Goal: Information Seeking & Learning: Learn about a topic

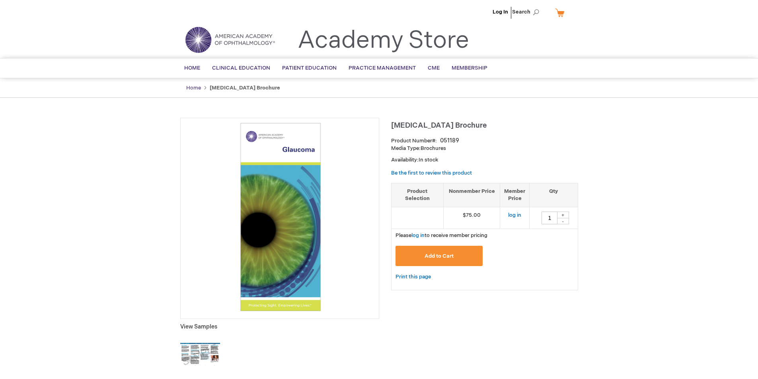
click at [193, 85] on link "Home" at bounding box center [193, 88] width 15 height 6
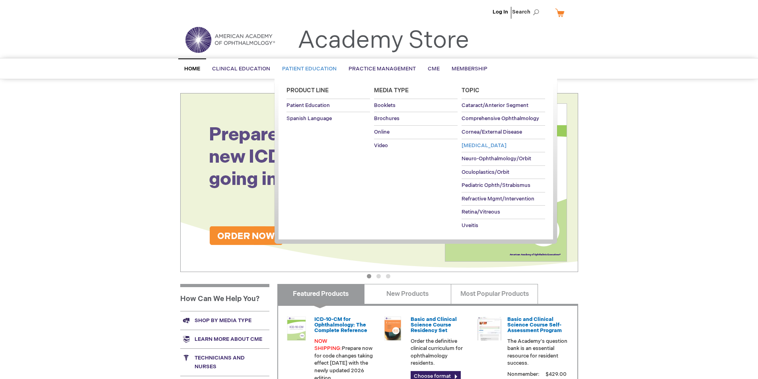
click at [486, 147] on span "[MEDICAL_DATA]" at bounding box center [484, 146] width 45 height 6
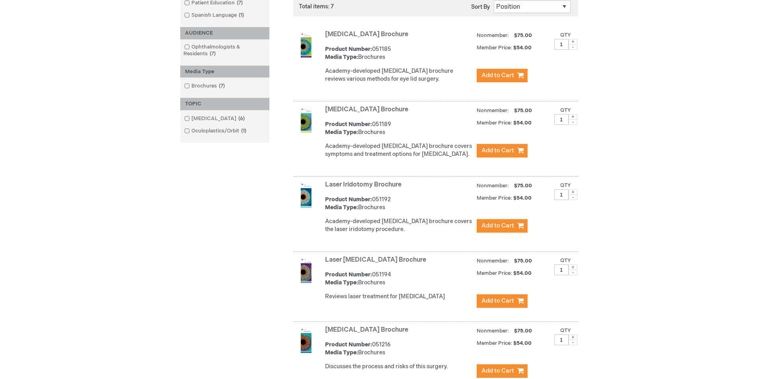
scroll to position [159, 0]
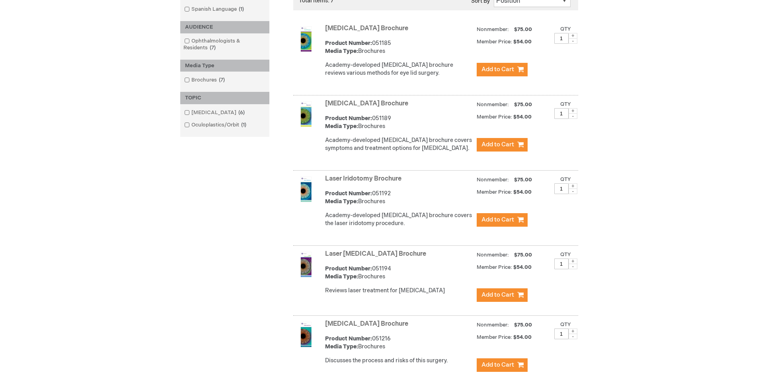
drag, startPoint x: 414, startPoint y: 177, endPoint x: 324, endPoint y: 181, distance: 90.1
click at [324, 181] on div "Laser Iridotomy Brochure Product Number: 051192 Media Type: Brochures Academy-d…" at bounding box center [435, 209] width 285 height 73
copy link "Laser Iridotomy Brochure"
drag, startPoint x: 393, startPoint y: 193, endPoint x: 374, endPoint y: 195, distance: 19.2
click at [374, 195] on div "Product Number: 051192 Media Type: Brochures" at bounding box center [399, 198] width 148 height 16
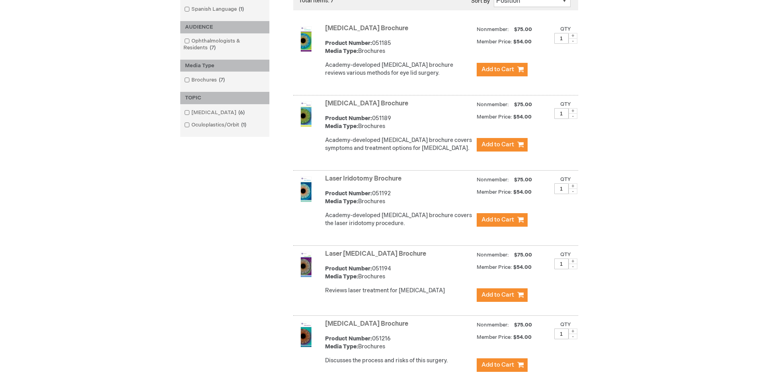
copy div "051192"
click at [309, 266] on img at bounding box center [305, 264] width 25 height 25
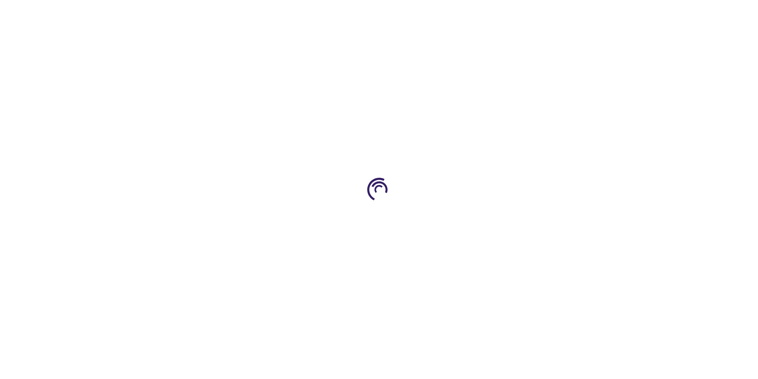
type input "1"
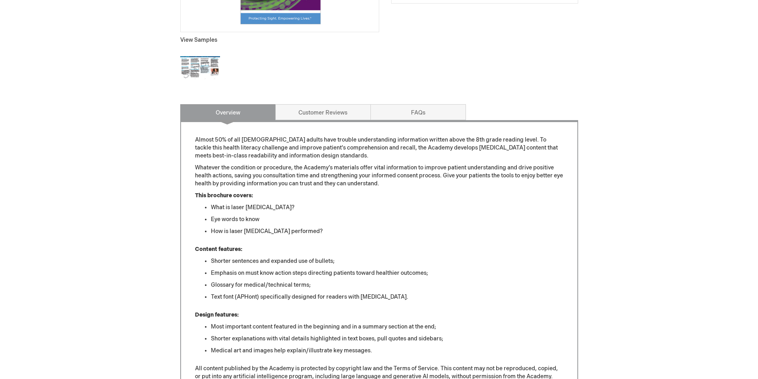
scroll to position [318, 0]
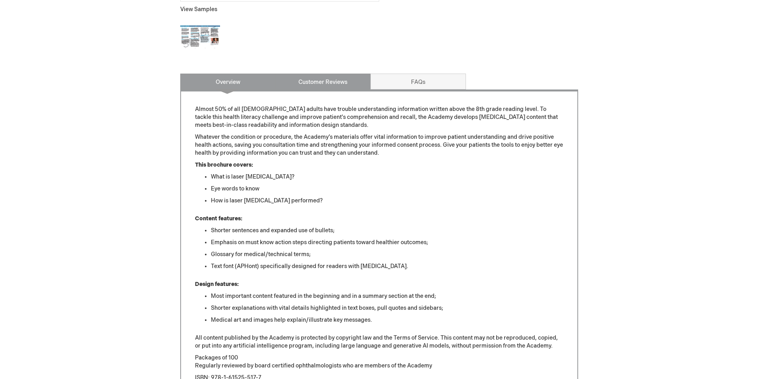
click at [354, 82] on link "Customer Reviews" at bounding box center [324, 82] width 96 height 16
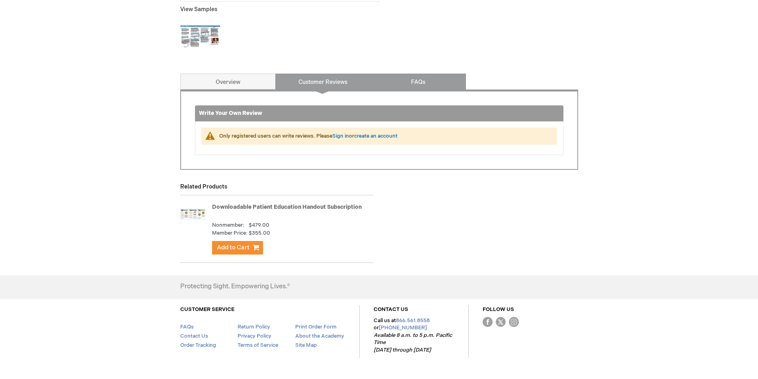
click at [410, 81] on link "FAQs" at bounding box center [419, 82] width 96 height 16
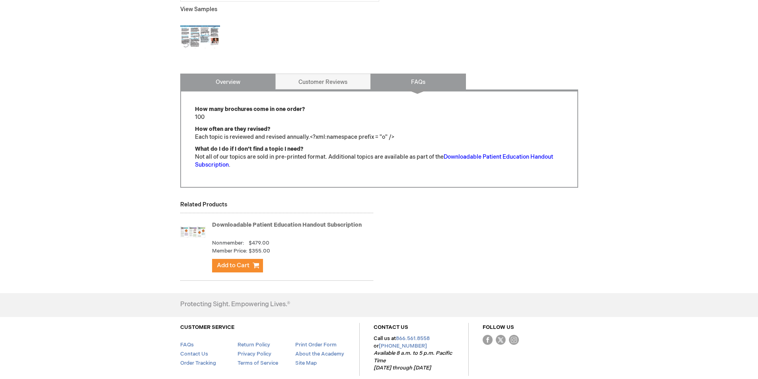
click at [233, 75] on link "Overview" at bounding box center [228, 82] width 96 height 16
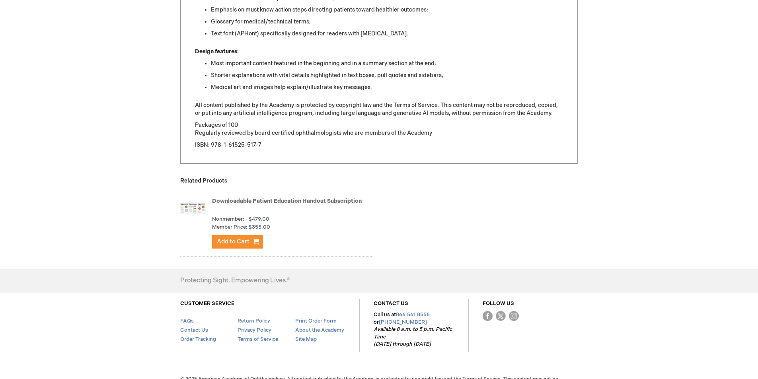
scroll to position [568, 0]
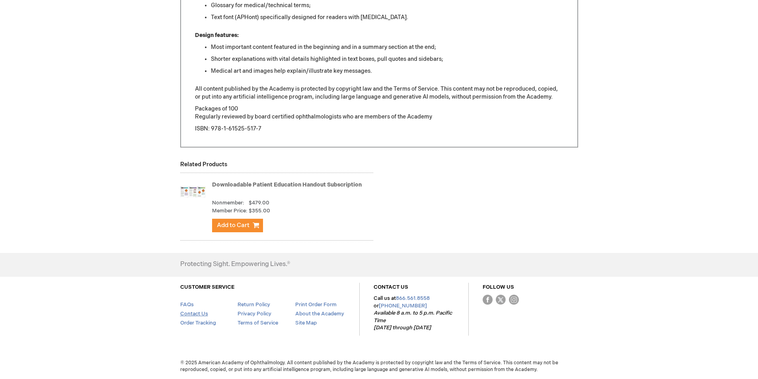
click at [192, 316] on link "Contact Us" at bounding box center [194, 314] width 28 height 6
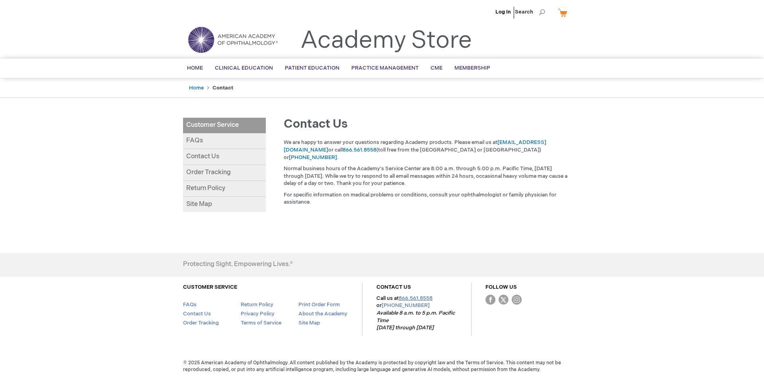
drag, startPoint x: 451, startPoint y: 300, endPoint x: 401, endPoint y: 298, distance: 51.0
click at [401, 298] on p "Call us at 866.561.8558 or +1 415.561.8540 Available 8 a.m. to 5 p.m. Pacific T…" at bounding box center [417, 313] width 81 height 37
copy link "866.561.8558"
click at [589, 183] on div "Log In Search My Cart CLOSE RECENTLY ADDED ITEM(S) Close There are no items in …" at bounding box center [382, 189] width 764 height 379
drag, startPoint x: 576, startPoint y: 143, endPoint x: 500, endPoint y: 145, distance: 75.7
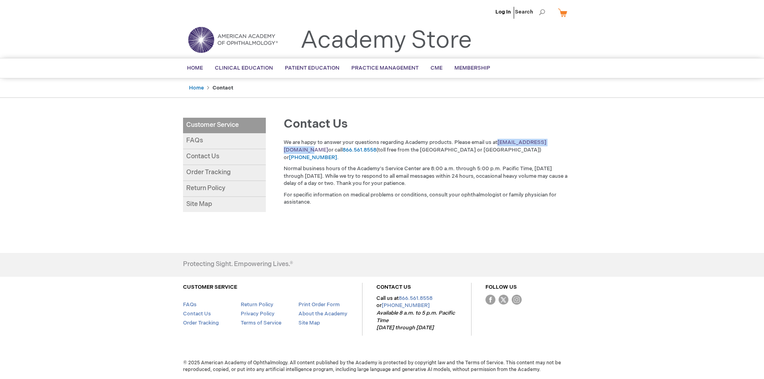
click at [500, 145] on div "We are happy to answer your questions regarding Academy products. Please email …" at bounding box center [427, 174] width 307 height 71
copy link "customer_service@aao.org"
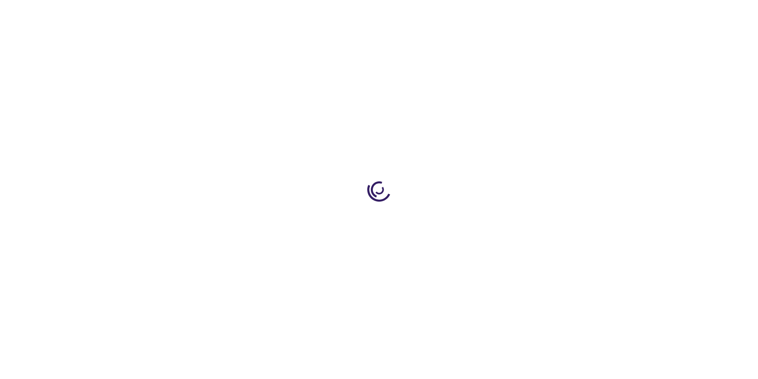
scroll to position [568, 0]
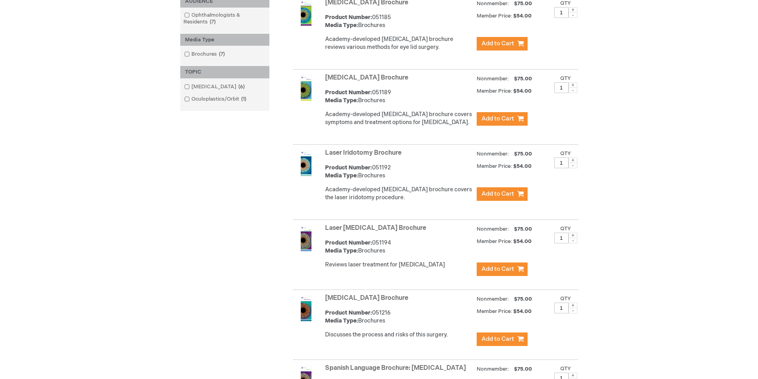
scroll to position [199, 0]
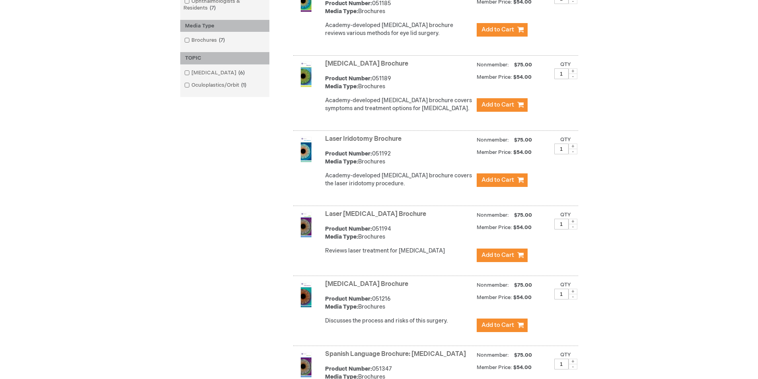
click at [392, 227] on div "Product Number: 051194 Media Type: Brochures" at bounding box center [399, 233] width 148 height 16
drag, startPoint x: 392, startPoint y: 228, endPoint x: 373, endPoint y: 229, distance: 18.7
click at [373, 229] on div "Product Number: 051194 Media Type: Brochures" at bounding box center [399, 233] width 148 height 16
copy div "051194"
click at [699, 209] on div "Log In Search My Cart CLOSE RECENTLY ADDED ITEM(S) Close There are no items in …" at bounding box center [379, 213] width 758 height 824
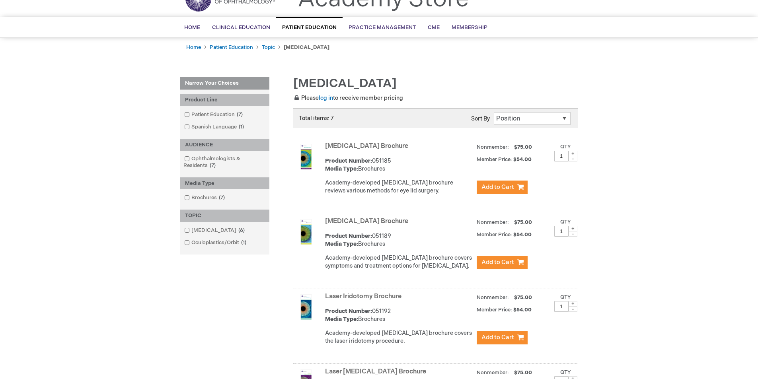
scroll to position [40, 0]
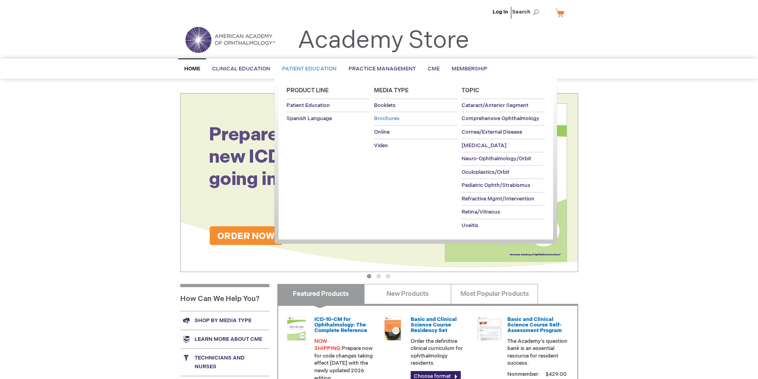
click at [385, 116] on span "Brochures" at bounding box center [386, 118] width 25 height 6
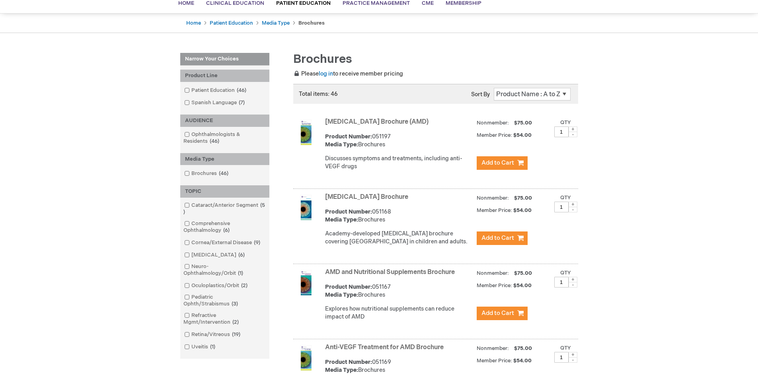
scroll to position [80, 0]
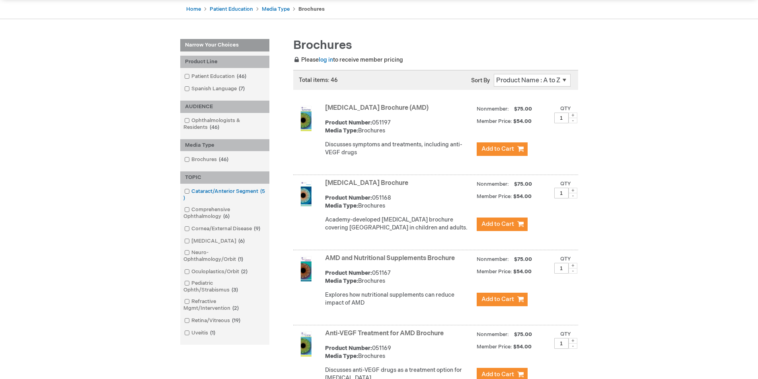
click at [191, 191] on span at bounding box center [191, 191] width 0 height 6
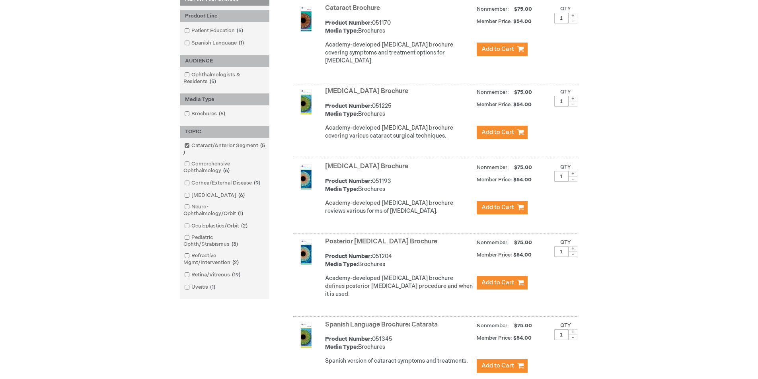
scroll to position [199, 0]
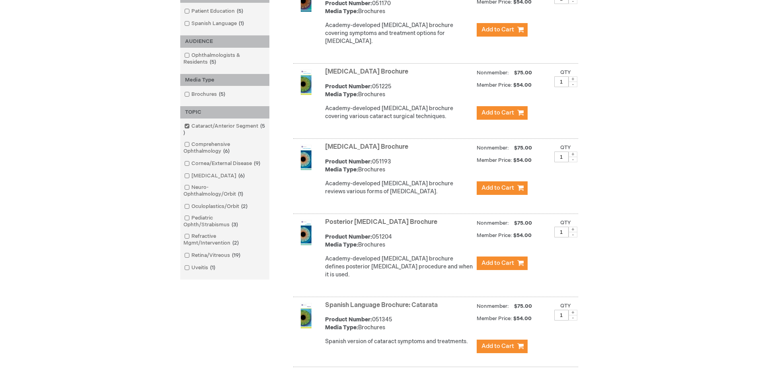
drag, startPoint x: 397, startPoint y: 236, endPoint x: 373, endPoint y: 236, distance: 23.5
click at [373, 236] on div "Product Number: 051204 Media Type: Brochures" at bounding box center [399, 241] width 148 height 16
copy div "051204"
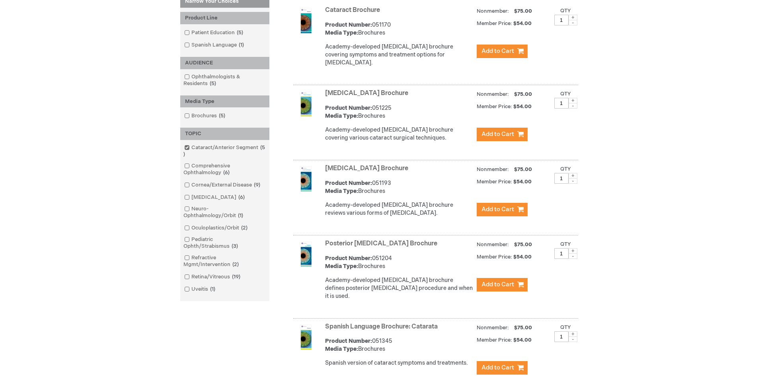
scroll to position [159, 0]
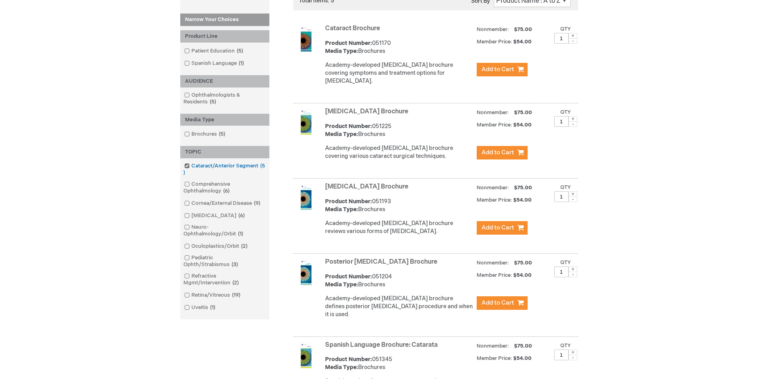
click at [191, 165] on span at bounding box center [191, 166] width 0 height 6
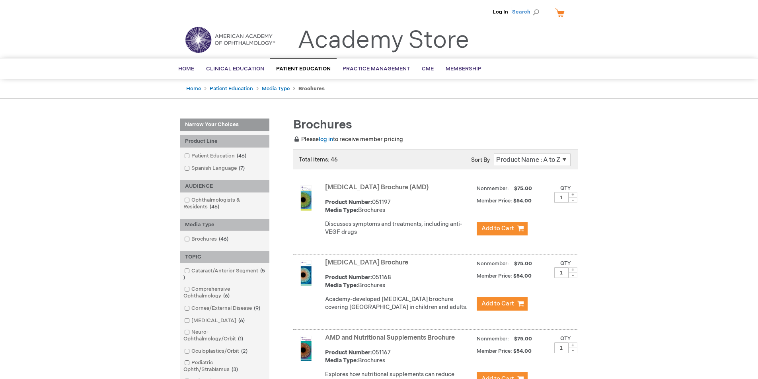
click at [534, 13] on span "Search" at bounding box center [527, 12] width 30 height 16
click at [469, 15] on input "Search" at bounding box center [490, 12] width 82 height 13
type input "micropulse"
click at [533, 6] on button "Search" at bounding box center [536, 12] width 6 height 13
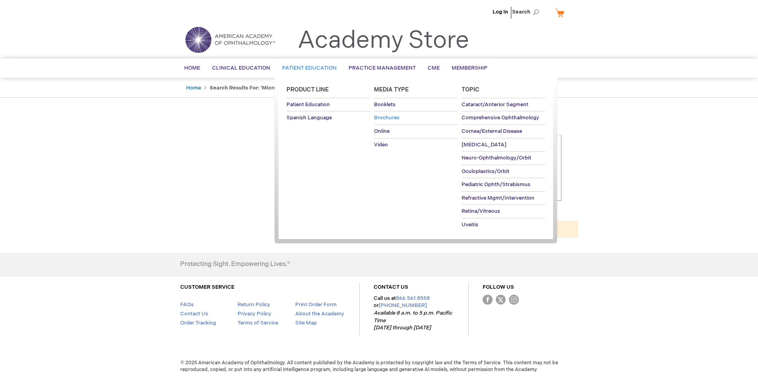
click at [387, 118] on span "Brochures" at bounding box center [386, 118] width 25 height 6
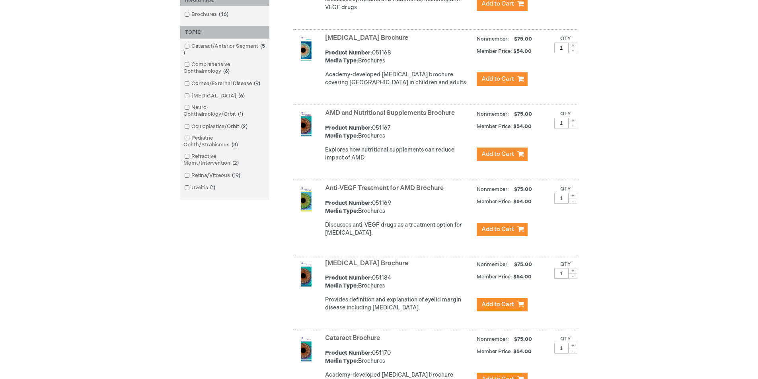
scroll to position [239, 0]
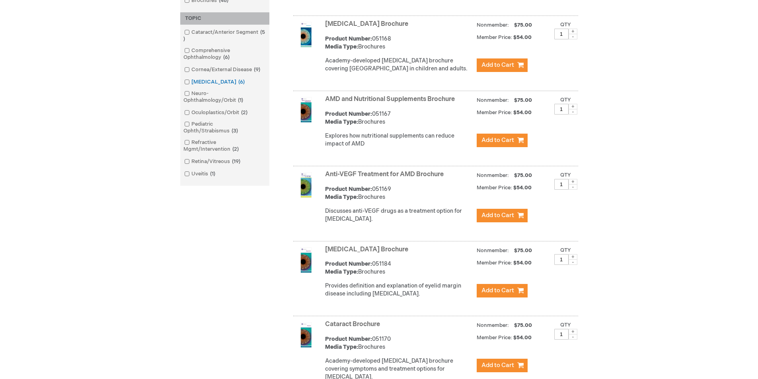
click at [192, 80] on link "[MEDICAL_DATA] 6 items" at bounding box center [215, 82] width 66 height 8
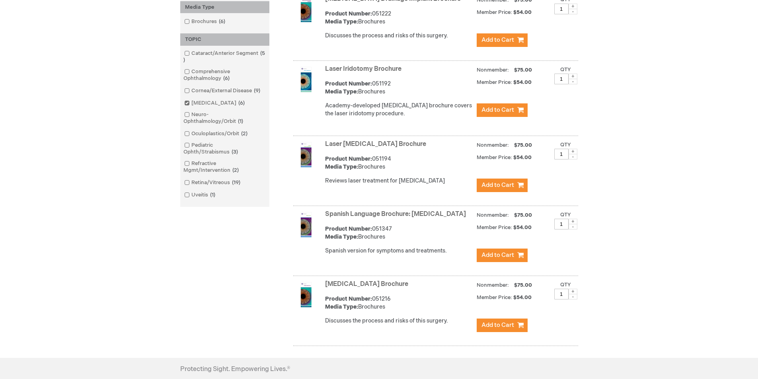
scroll to position [250, 0]
